Goal: Task Accomplishment & Management: Use online tool/utility

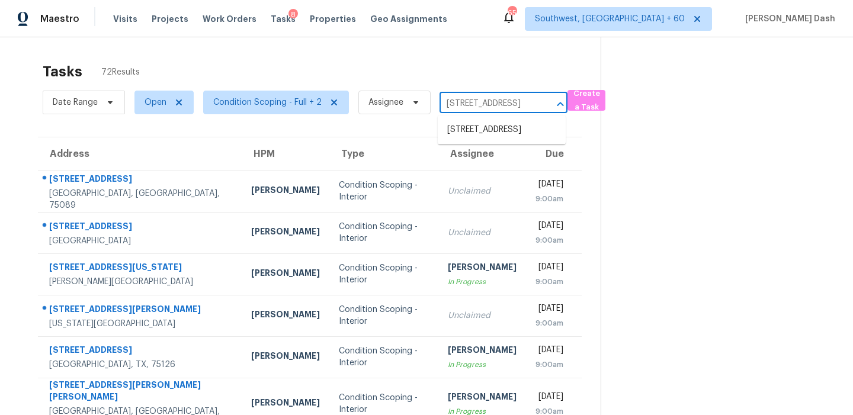
scroll to position [0, 64]
click at [467, 133] on li "[STREET_ADDRESS]" at bounding box center [502, 130] width 128 height 20
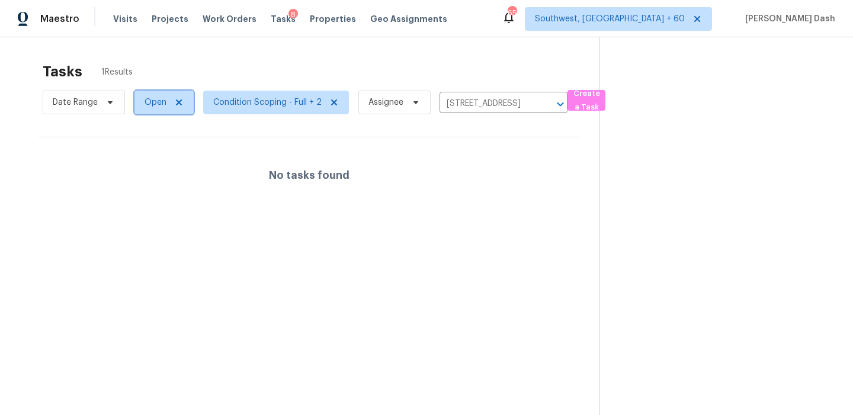
click at [168, 108] on span "Open" at bounding box center [163, 103] width 59 height 24
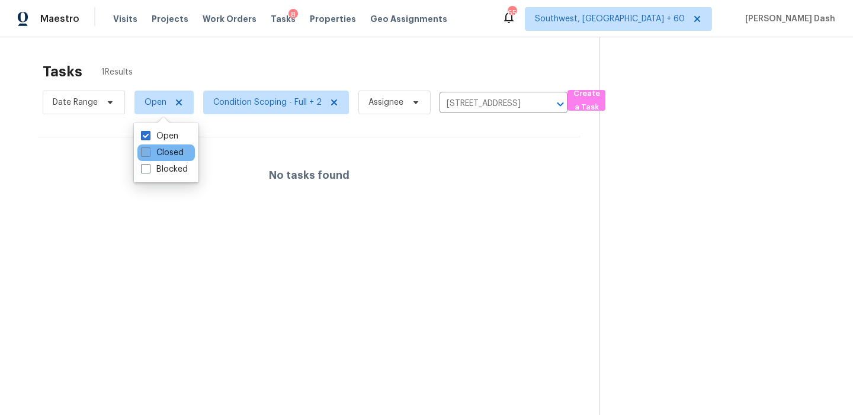
click at [172, 156] on label "Closed" at bounding box center [162, 153] width 43 height 12
click at [149, 155] on input "Closed" at bounding box center [145, 151] width 8 height 8
checkbox input "true"
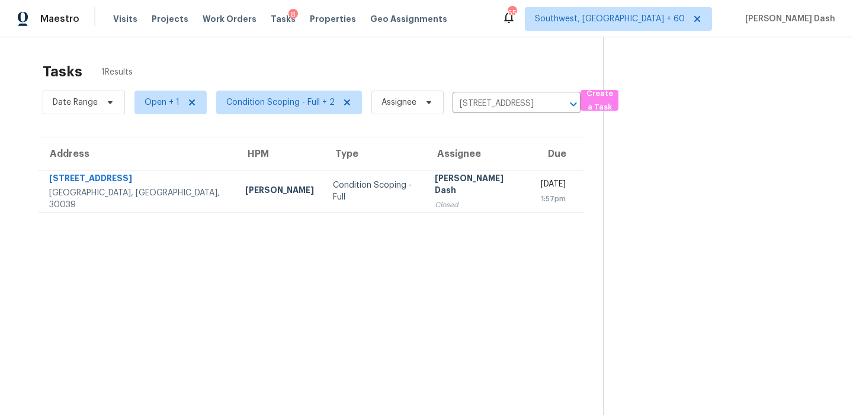
click at [168, 41] on div "Tasks 1 Results Date Range Open + 1 Condition Scoping - Full + 2 Assignee [STRE…" at bounding box center [426, 244] width 853 height 415
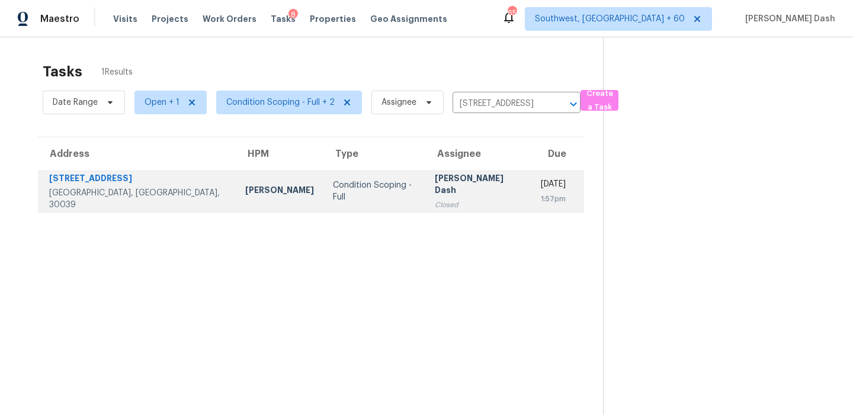
click at [333, 191] on div "Condition Scoping - Full" at bounding box center [374, 192] width 83 height 24
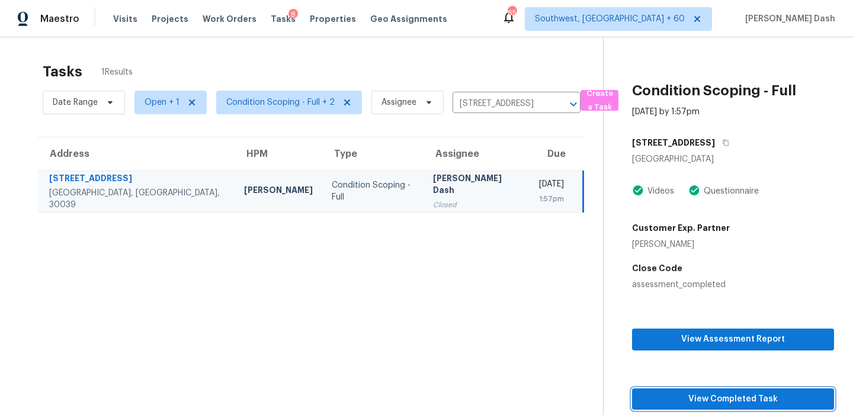
click at [717, 399] on span "View Completed Task" at bounding box center [733, 399] width 183 height 15
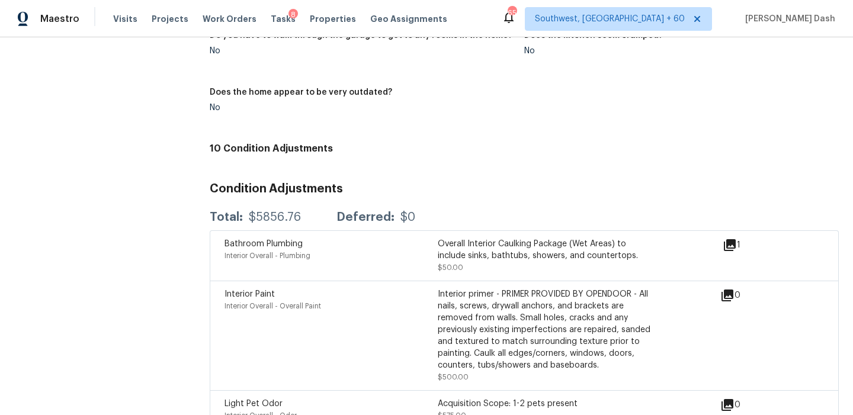
scroll to position [1268, 0]
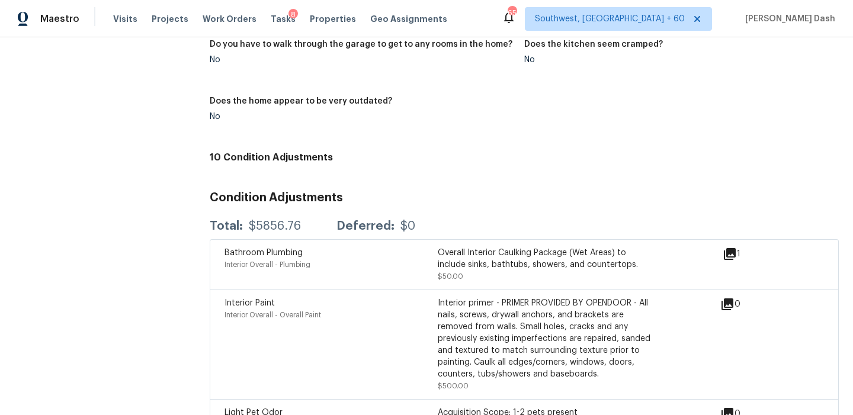
click at [274, 220] on div "$5856.76" at bounding box center [275, 226] width 52 height 12
copy div "$5856.76"
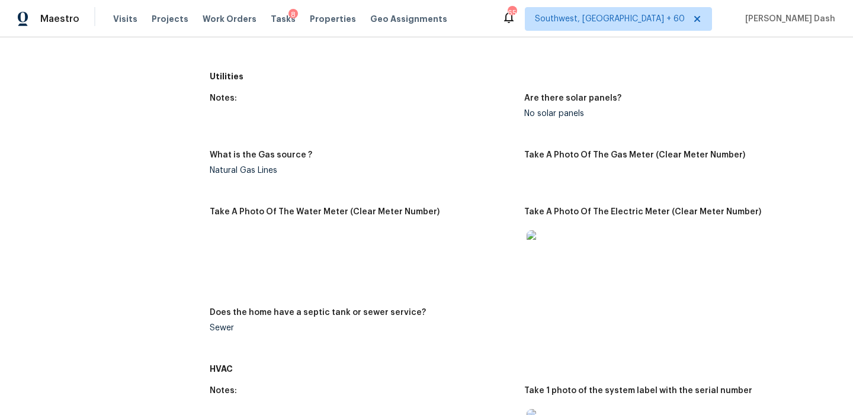
scroll to position [0, 0]
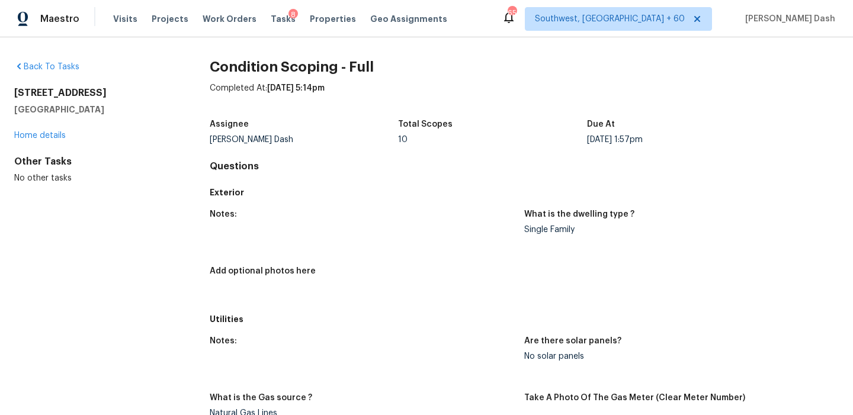
drag, startPoint x: 100, startPoint y: 110, endPoint x: 10, endPoint y: 86, distance: 93.1
click at [10, 86] on div "Back To Tasks [STREET_ADDRESS] Home details Other Tasks No other tasks Conditio…" at bounding box center [426, 226] width 853 height 378
copy div "[STREET_ADDRESS][PERSON_NAME]"
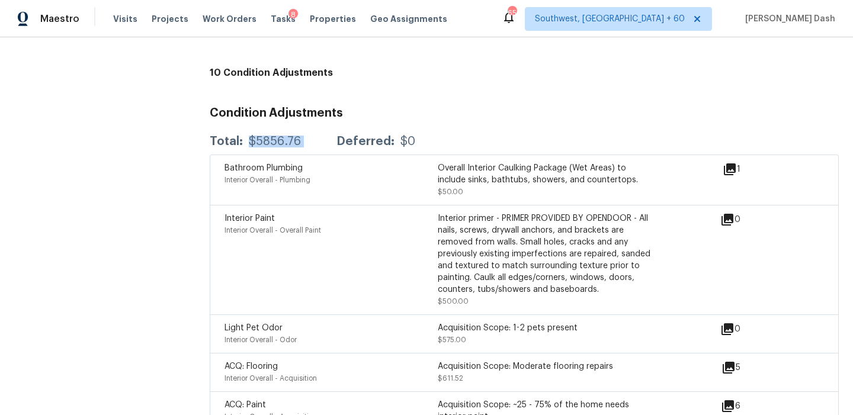
scroll to position [1243, 0]
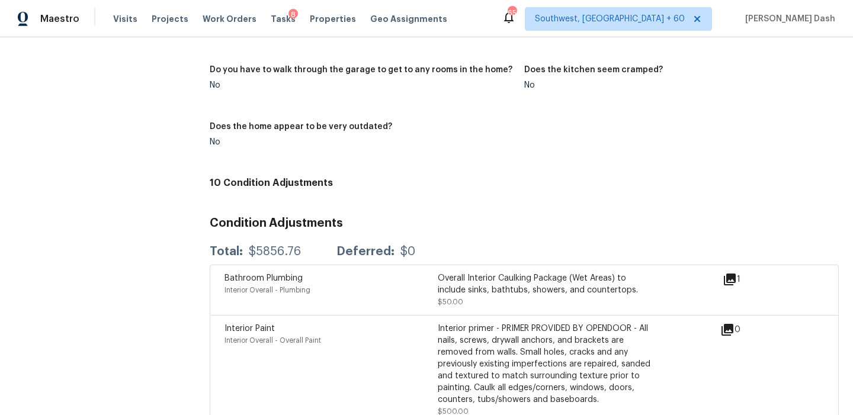
click at [277, 255] on div "Total: $5856.76 Deferred: $0" at bounding box center [524, 252] width 629 height 26
click at [277, 239] on div "Total: $5856.76 Deferred: $0" at bounding box center [524, 252] width 629 height 26
copy div "$5856.76"
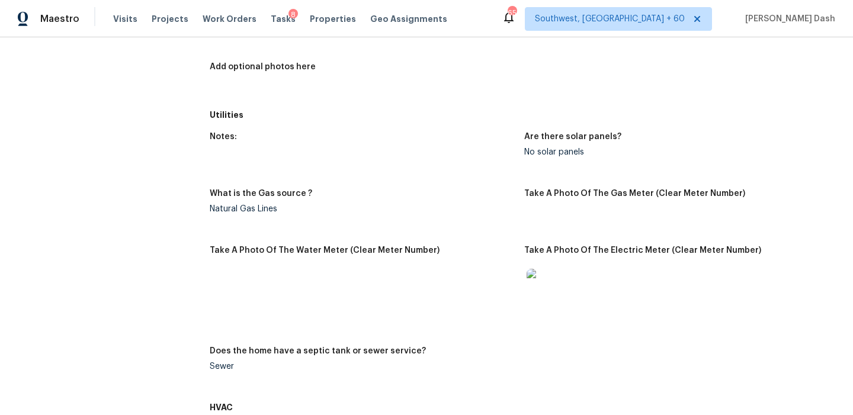
scroll to position [0, 0]
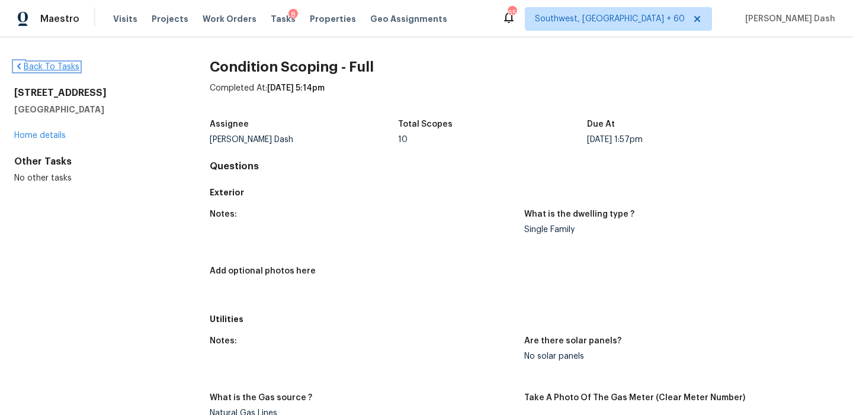
click at [63, 70] on link "Back To Tasks" at bounding box center [46, 67] width 65 height 8
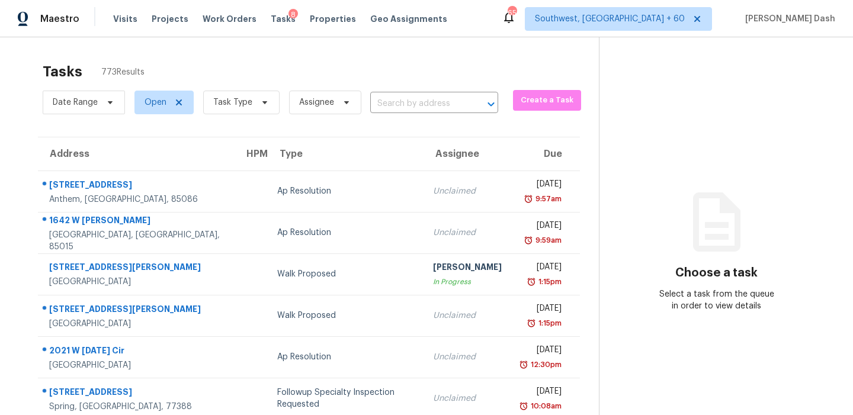
click at [376, 118] on section "Tasks 773 Results Date Range Open Task Type Assignee ​ Create a Task Address HP…" at bounding box center [309, 336] width 580 height 561
click at [382, 107] on input "text" at bounding box center [417, 104] width 95 height 18
paste input "ALA done. This is a 1957 built house in good shape. No major repairs."
type input "ALA done. This is a 1957 built house in good shape. No major repairs."
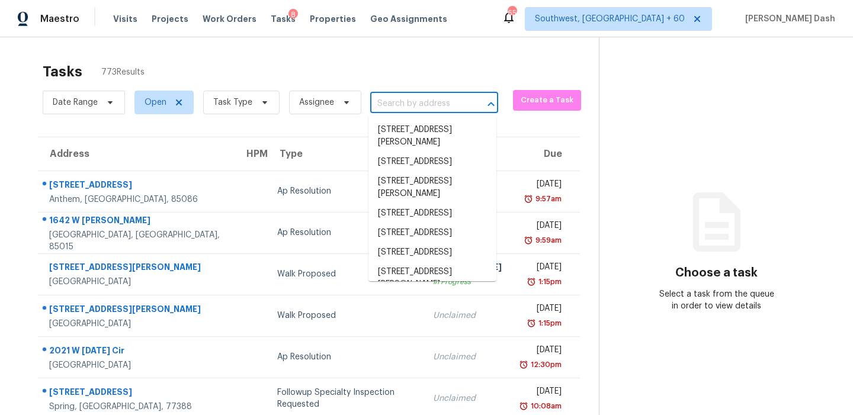
paste input "[STREET_ADDRESS]"
type input "[STREET_ADDRESS]"
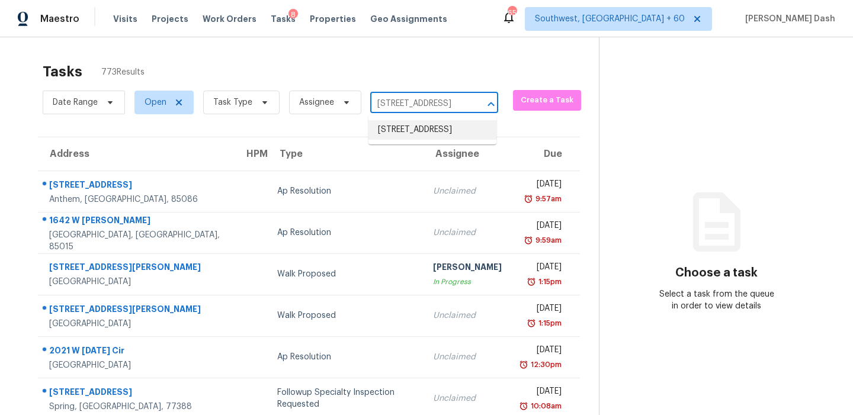
click at [411, 133] on li "[STREET_ADDRESS]" at bounding box center [433, 130] width 128 height 20
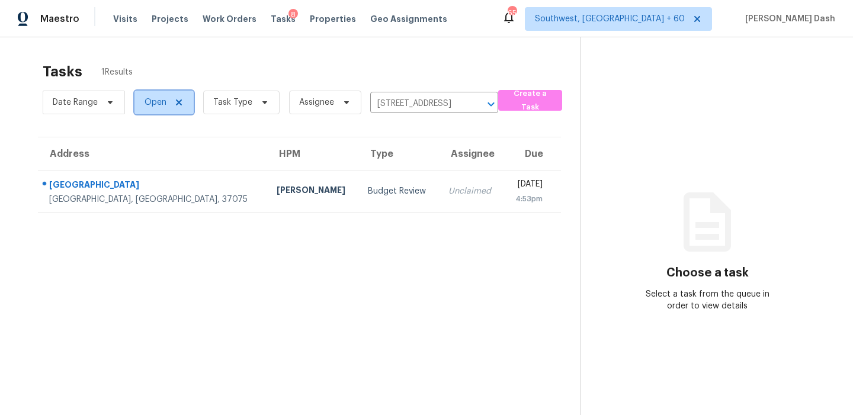
click at [167, 96] on span "Open" at bounding box center [163, 103] width 59 height 24
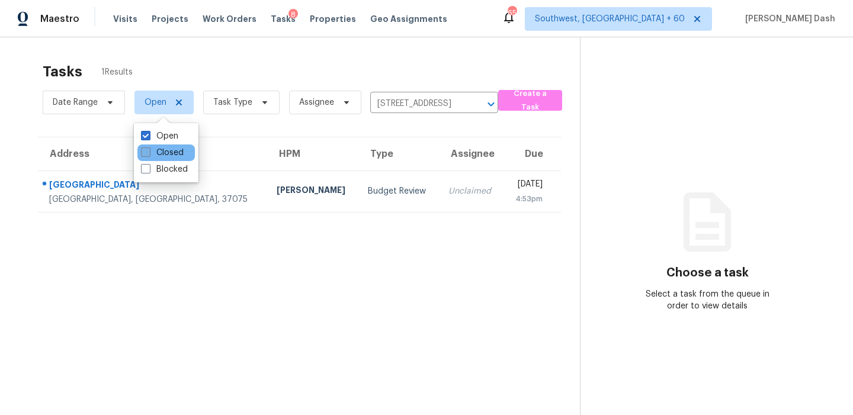
click at [165, 148] on label "Closed" at bounding box center [162, 153] width 43 height 12
click at [149, 148] on input "Closed" at bounding box center [145, 151] width 8 height 8
checkbox input "true"
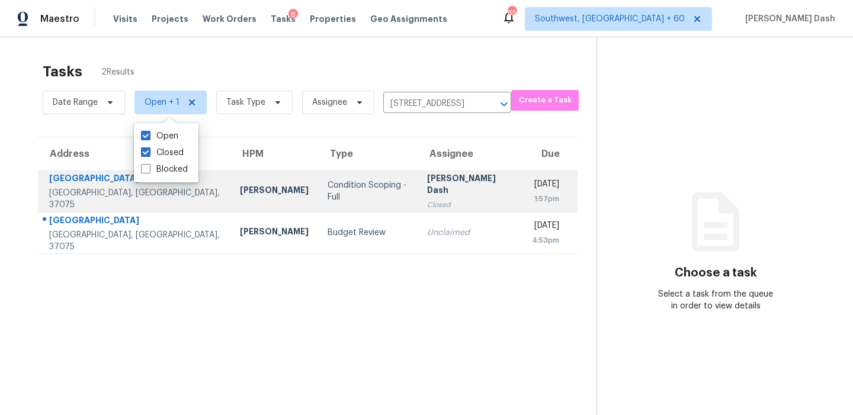
click at [328, 197] on div "Condition Scoping - Full" at bounding box center [368, 192] width 80 height 24
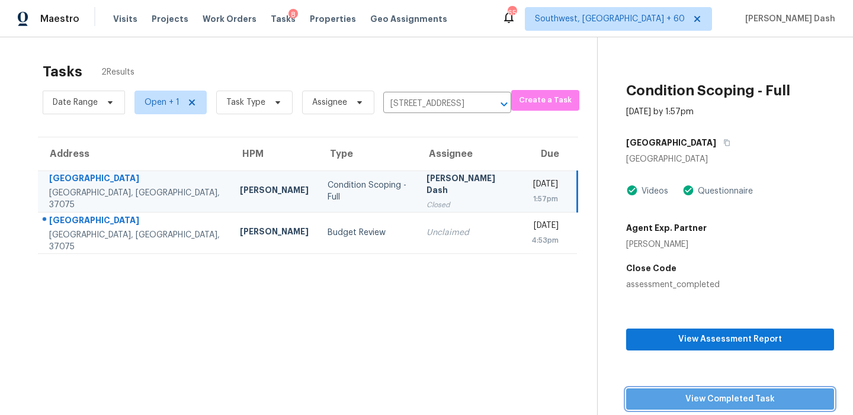
click at [724, 400] on span "View Completed Task" at bounding box center [730, 399] width 189 height 15
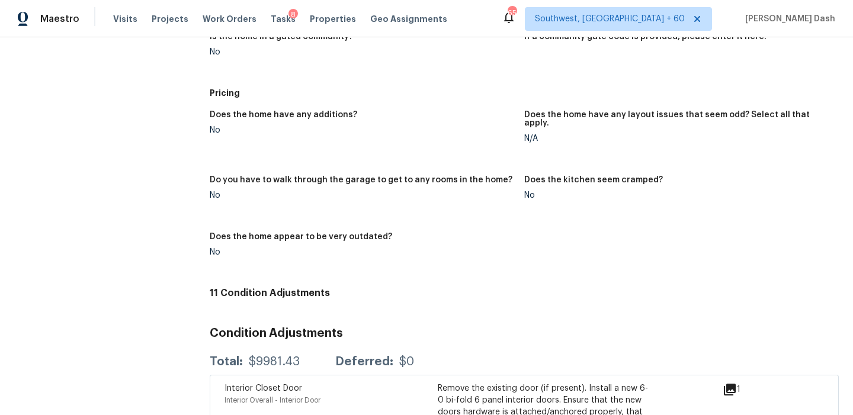
scroll to position [1175, 0]
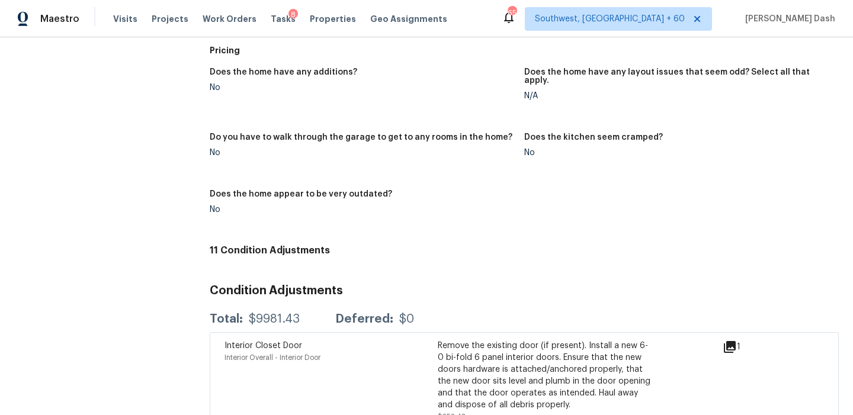
click at [264, 313] on div "$9981.43" at bounding box center [274, 319] width 51 height 12
copy div "$9981.43"
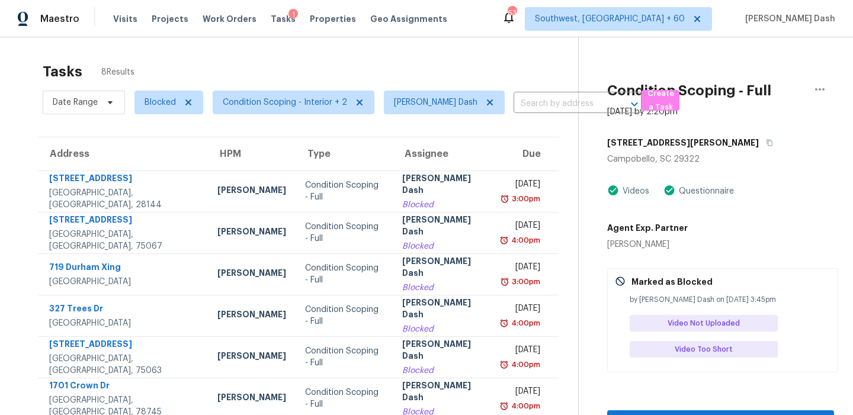
scroll to position [97, 0]
